Goal: Transaction & Acquisition: Subscribe to service/newsletter

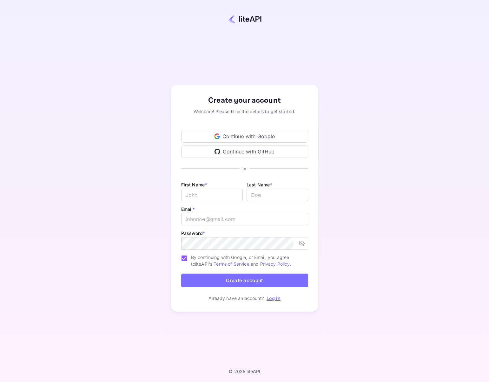
click at [232, 132] on div "Continue with Google" at bounding box center [244, 136] width 127 height 13
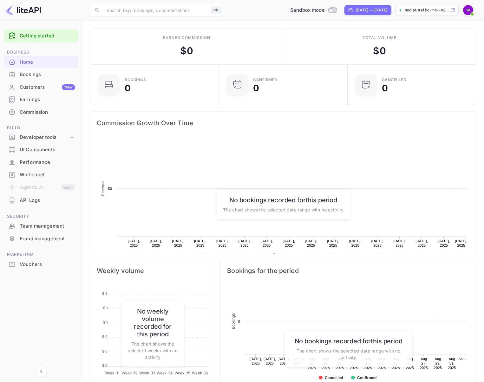
scroll to position [98, 120]
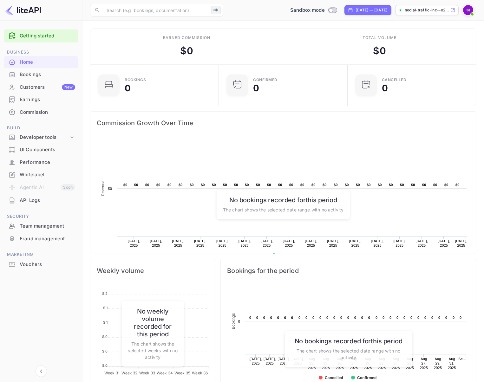
click at [36, 10] on img at bounding box center [23, 10] width 36 height 10
click at [34, 10] on img at bounding box center [23, 10] width 36 height 10
click at [32, 10] on img at bounding box center [23, 10] width 36 height 10
click at [25, 10] on img at bounding box center [23, 10] width 36 height 10
click at [18, 9] on img at bounding box center [23, 10] width 36 height 10
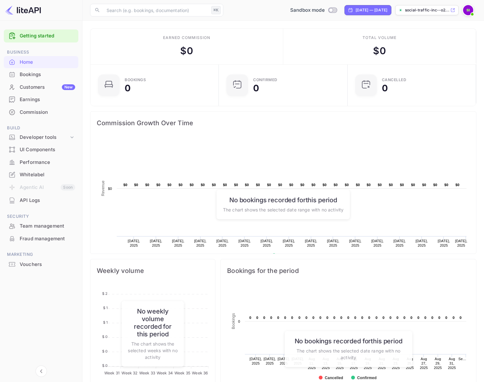
click at [35, 11] on img at bounding box center [23, 10] width 36 height 10
click at [30, 63] on div "Home" at bounding box center [48, 62] width 56 height 7
